Goal: Find specific page/section: Find specific page/section

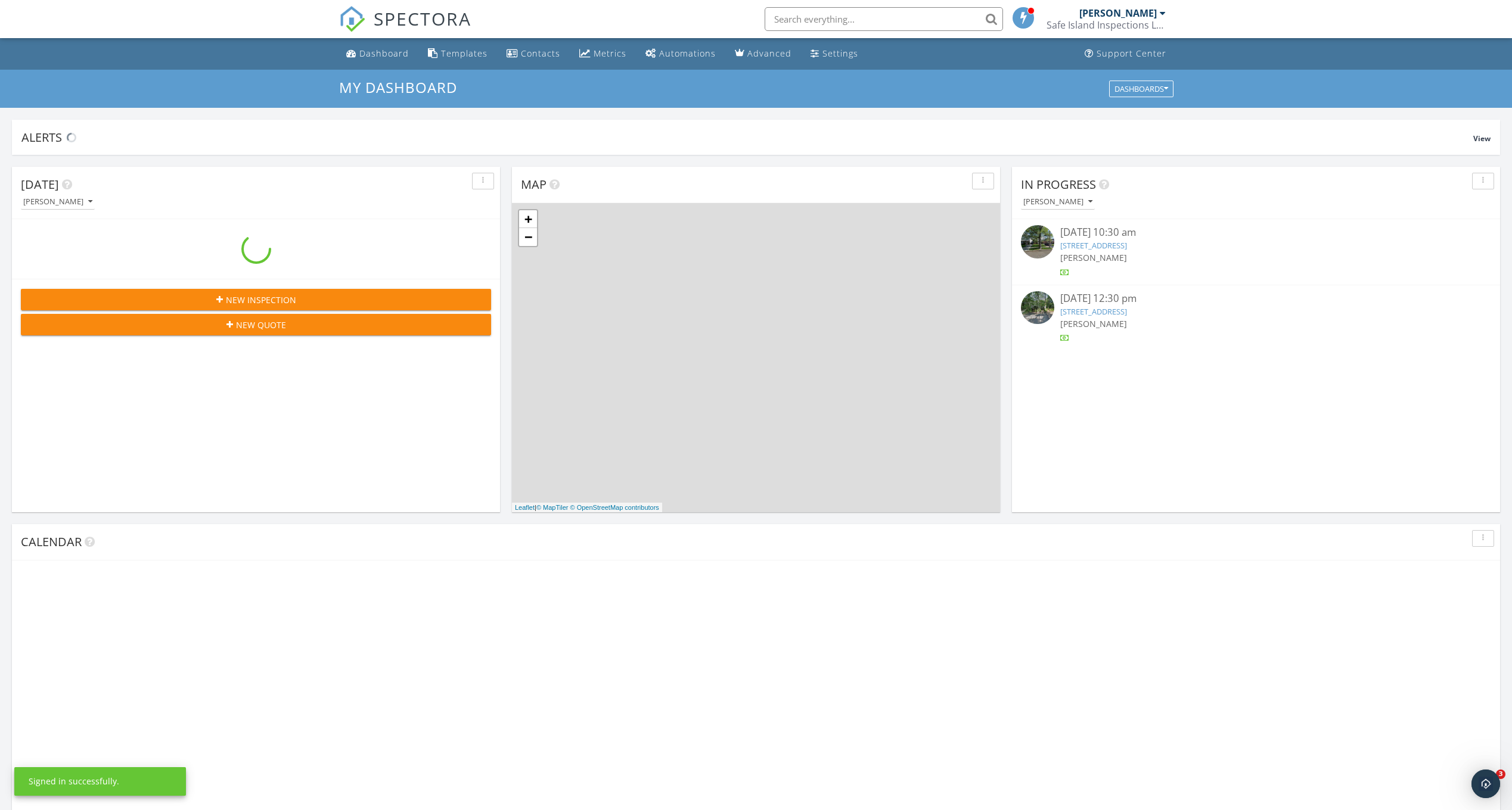
scroll to position [1102, 1530]
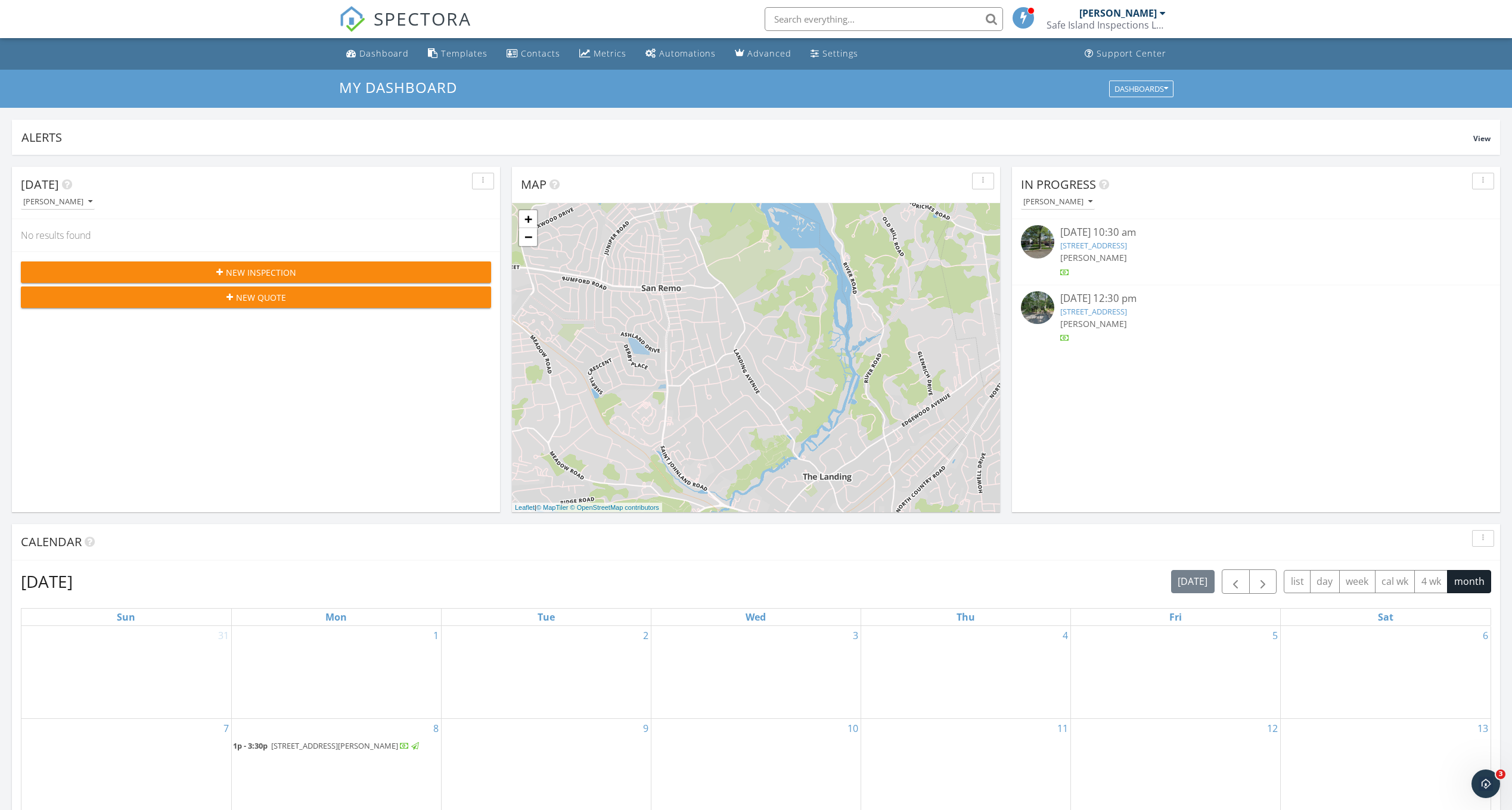
click at [1217, 317] on div "38 W Meadow Rd, Setauket- East Setauket, NY 11733" at bounding box center [1255, 312] width 393 height 11
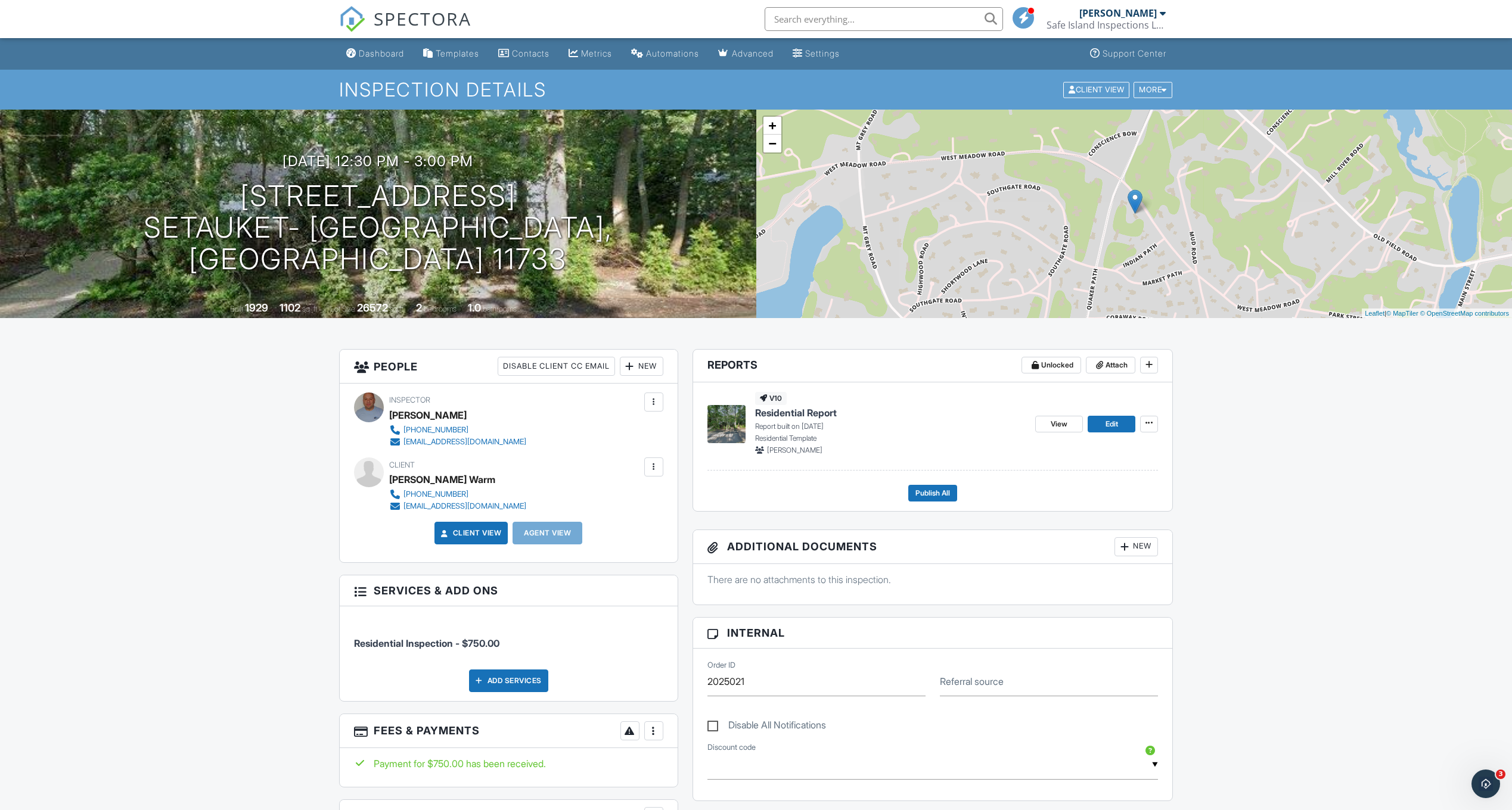
click at [795, 425] on p "Report built on [DATE]" at bounding box center [890, 426] width 271 height 10
click at [797, 415] on span "Residential Report" at bounding box center [795, 413] width 82 height 13
